Goal: Information Seeking & Learning: Learn about a topic

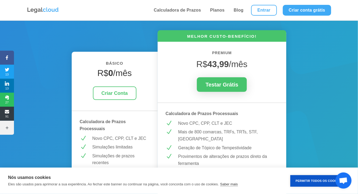
scroll to position [100, 0]
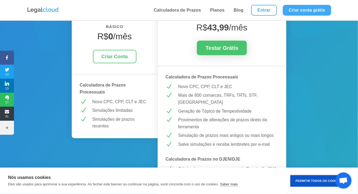
click at [203, 96] on p "Mais de 800 comarcas, TRFs, TRTs, STF, [GEOGRAPHIC_DATA]" at bounding box center [228, 99] width 100 height 14
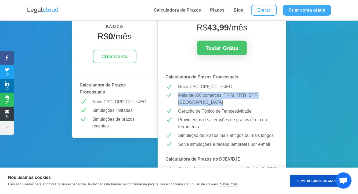
click at [203, 96] on p "Mais de 800 comarcas, TRFs, TRTs, STF, [GEOGRAPHIC_DATA]" at bounding box center [228, 99] width 100 height 14
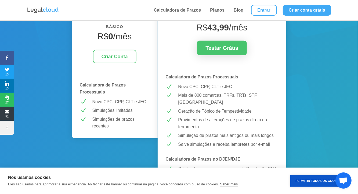
click at [193, 113] on p "Geração de Tópico de Tempestividade" at bounding box center [228, 111] width 100 height 7
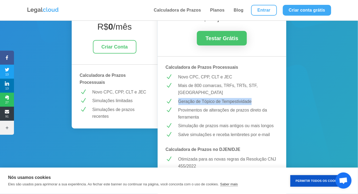
scroll to position [111, 0]
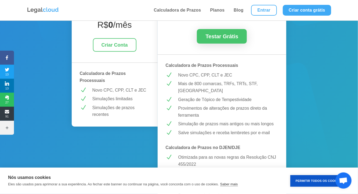
click at [191, 113] on p "Provimentos de alterações de prazos direto da ferramenta" at bounding box center [228, 112] width 100 height 14
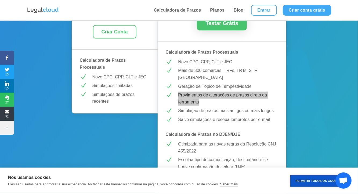
scroll to position [125, 0]
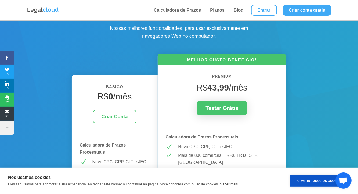
scroll to position [0, 0]
